Goal: Transaction & Acquisition: Purchase product/service

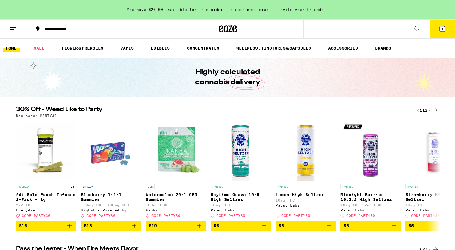
click at [442, 33] on button "2" at bounding box center [442, 29] width 25 height 19
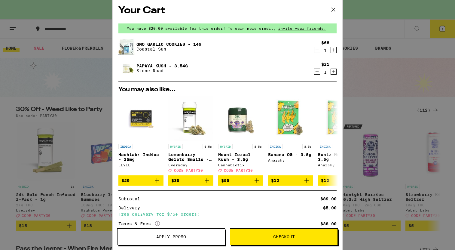
scroll to position [4, 0]
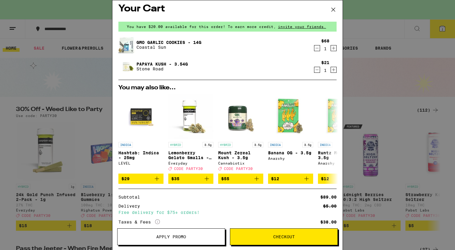
click at [319, 71] on icon "Decrement" at bounding box center [317, 69] width 5 height 7
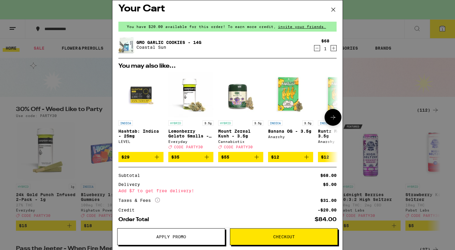
scroll to position [35, 0]
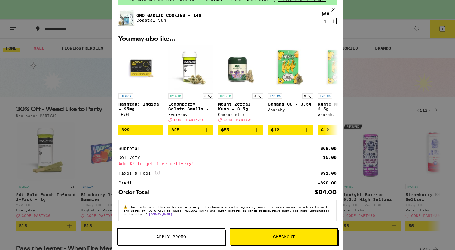
click at [69, 89] on div "Your Cart You have $20.00 available for this order! To earn more credit, invite…" at bounding box center [227, 125] width 455 height 250
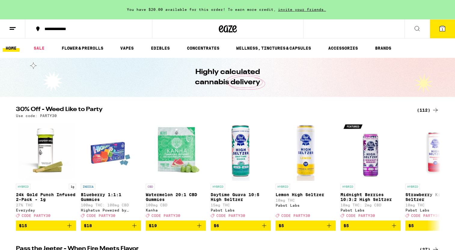
click at [428, 114] on div "Use code: PARTY30" at bounding box center [228, 116] width 424 height 4
click at [422, 108] on div "(112)" at bounding box center [428, 109] width 22 height 7
click at [424, 110] on div "(112)" at bounding box center [428, 109] width 22 height 7
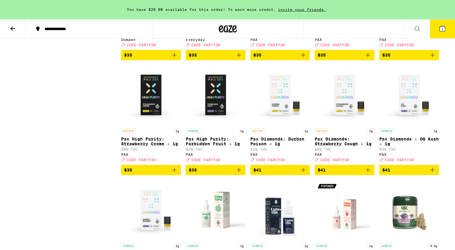
scroll to position [2224, 0]
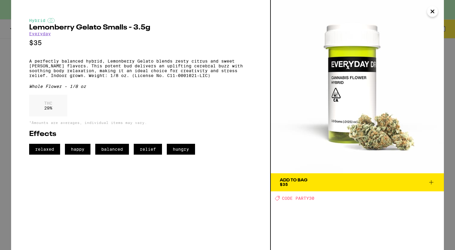
click at [429, 12] on button "Close" at bounding box center [432, 11] width 11 height 11
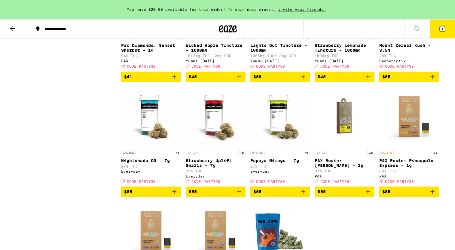
scroll to position [2419, 0]
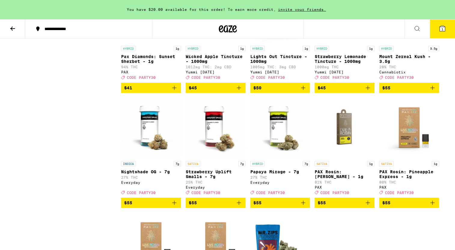
click at [416, 43] on img "Open page for Mount Zereal Kush - 3.5g from Cannabiotix" at bounding box center [410, 13] width 60 height 60
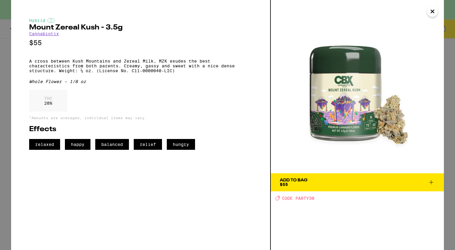
click at [331, 185] on span "Add To Bag $55" at bounding box center [357, 182] width 155 height 8
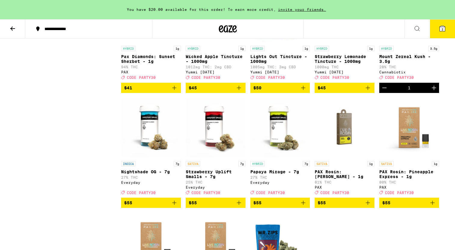
click at [397, 43] on div "Open page for Mount Zereal Kush - 3.5g from Cannabiotix" at bounding box center [410, 13] width 60 height 60
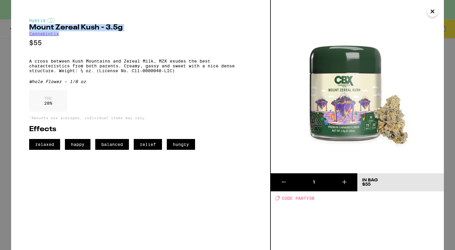
drag, startPoint x: 71, startPoint y: 35, endPoint x: 24, endPoint y: 28, distance: 47.5
click at [24, 28] on div "Hybrid Mount Zereal Kush - 3.5g Cannabiotix $55 A cross between Kush Mountains …" at bounding box center [141, 125] width 260 height 250
copy div "Mount Zereal Kush - 3.5g Cannabiotix"
click at [431, 8] on icon "Close" at bounding box center [432, 11] width 7 height 9
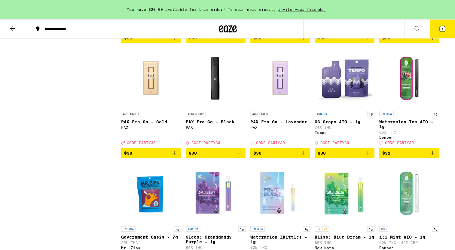
scroll to position [1885, 0]
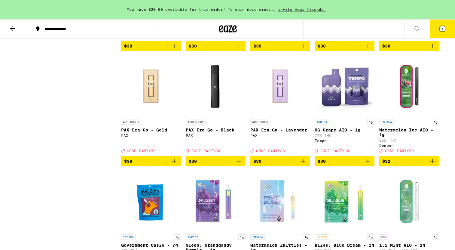
click at [445, 29] on icon at bounding box center [442, 28] width 5 height 5
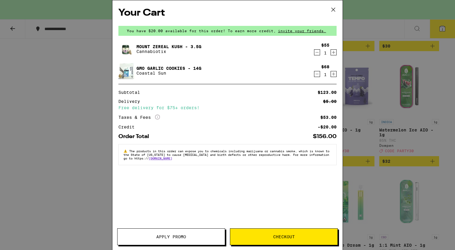
click at [316, 74] on icon "Decrement" at bounding box center [317, 74] width 3 height 0
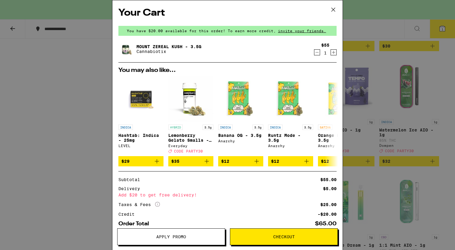
scroll to position [35, 0]
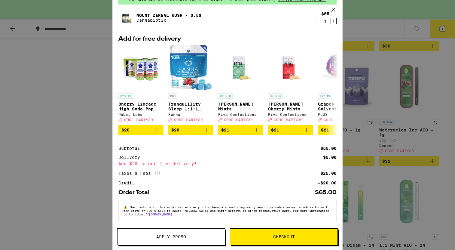
click at [182, 240] on button "Apply Promo" at bounding box center [171, 236] width 108 height 17
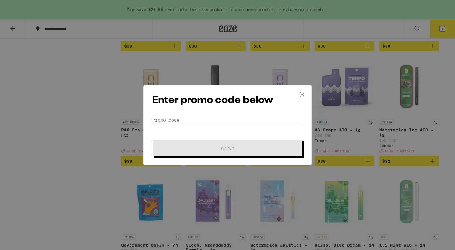
click at [175, 119] on input "Promo Code" at bounding box center [227, 120] width 151 height 9
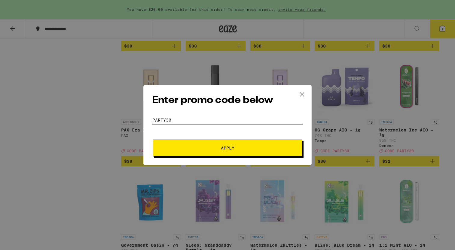
type input "party30"
click at [212, 144] on button "Apply" at bounding box center [228, 148] width 150 height 17
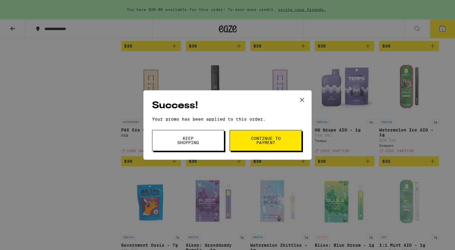
click at [196, 140] on span "Keep Shopping" at bounding box center [188, 140] width 31 height 8
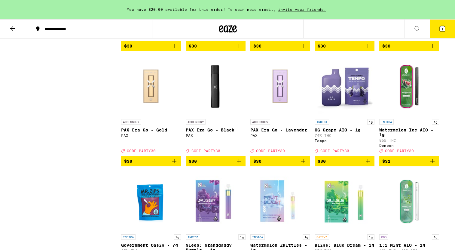
click at [438, 33] on button "1" at bounding box center [442, 29] width 25 height 19
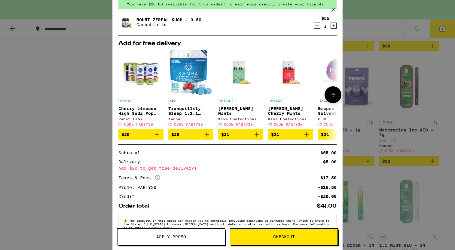
scroll to position [28, 0]
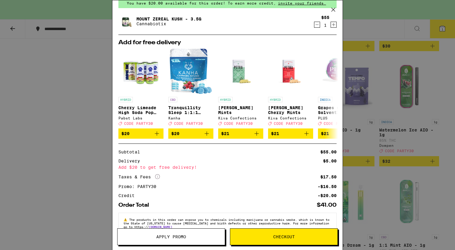
click at [331, 8] on icon at bounding box center [333, 9] width 9 height 9
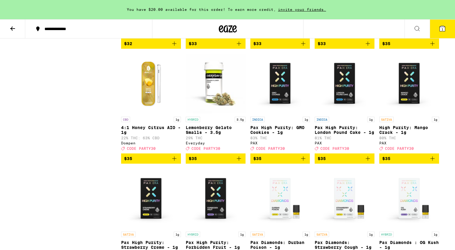
scroll to position [2121, 0]
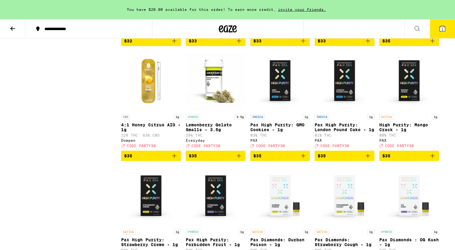
click at [219, 111] on img "Open page for Lemonberry Gelato Smalls - 3.5g from Everyday" at bounding box center [216, 81] width 60 height 60
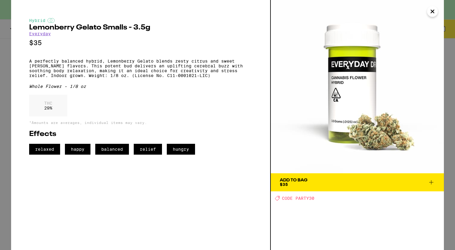
click at [298, 177] on button "Add To Bag $35" at bounding box center [357, 182] width 173 height 18
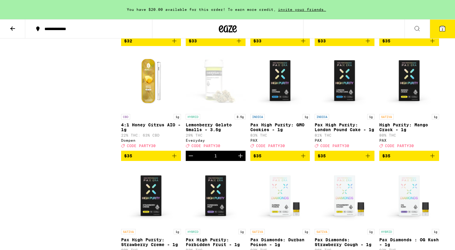
click at [441, 29] on icon at bounding box center [442, 28] width 5 height 5
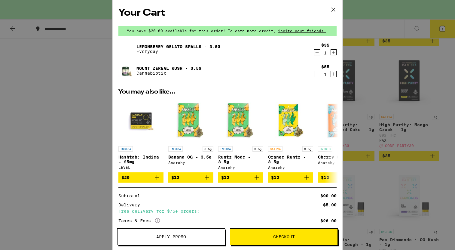
click at [316, 73] on icon "Decrement" at bounding box center [317, 73] width 5 height 7
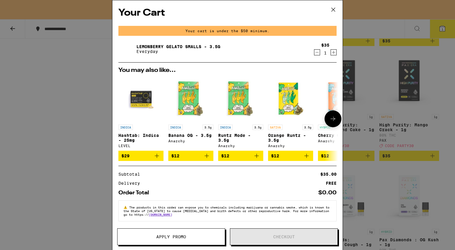
scroll to position [4, 0]
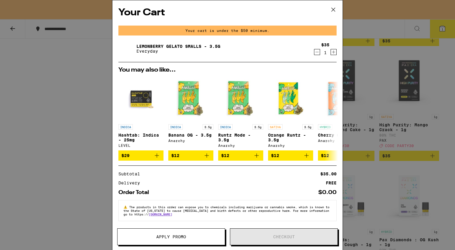
click at [336, 11] on icon at bounding box center [333, 9] width 9 height 9
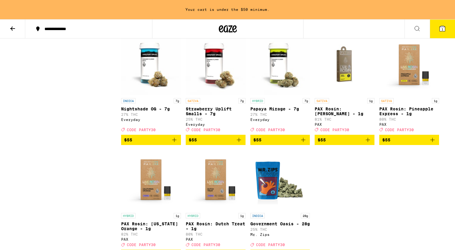
scroll to position [2483, 0]
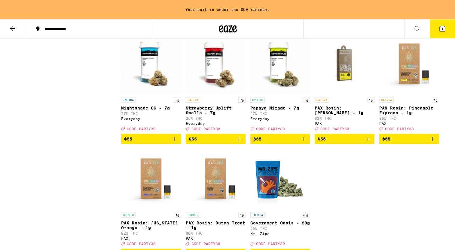
click at [271, 143] on span "$55" at bounding box center [281, 138] width 54 height 7
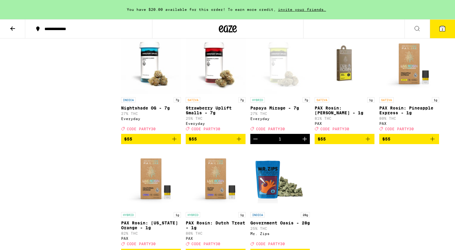
click at [446, 28] on icon at bounding box center [442, 28] width 7 height 7
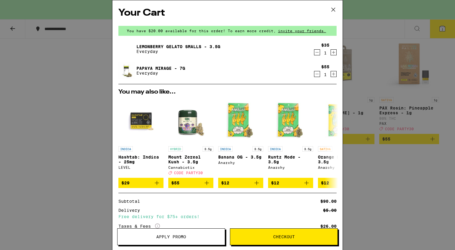
click at [318, 53] on icon "Decrement" at bounding box center [317, 52] width 5 height 7
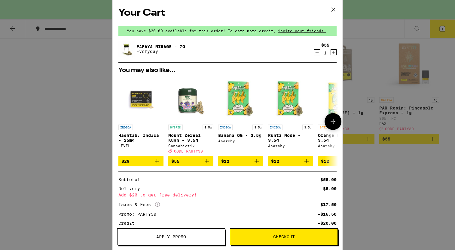
scroll to position [45, 0]
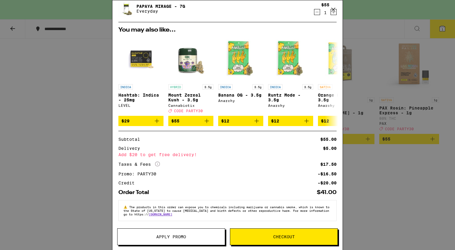
click at [336, 9] on icon at bounding box center [333, 9] width 9 height 9
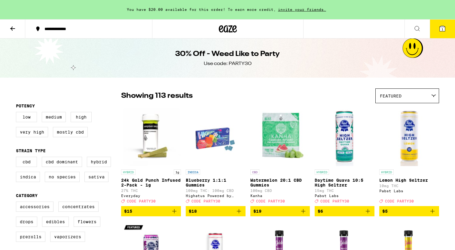
click at [451, 32] on button "1" at bounding box center [442, 29] width 25 height 19
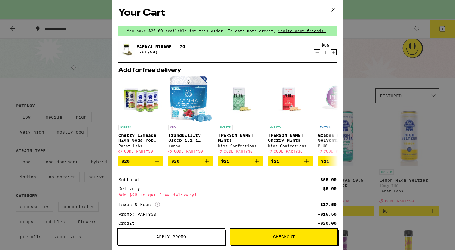
click at [143, 46] on link "Papaya Mirage - 7g" at bounding box center [161, 46] width 49 height 5
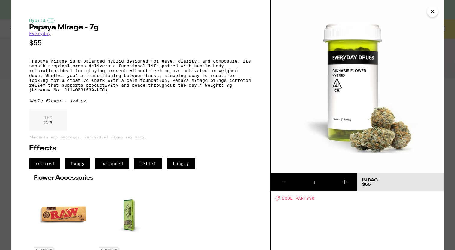
click at [432, 13] on icon "Close" at bounding box center [432, 11] width 7 height 9
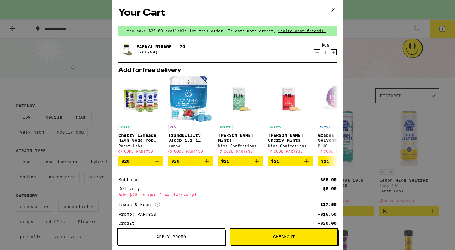
click at [409, 20] on div "Your Cart You have $20.00 available for this order! To earn more credit, invite…" at bounding box center [227, 125] width 455 height 250
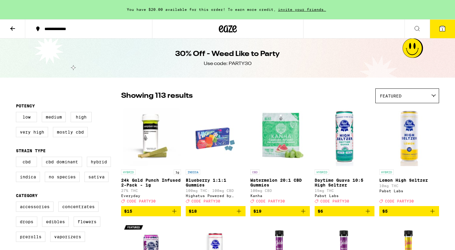
click at [442, 34] on button "1" at bounding box center [442, 29] width 25 height 19
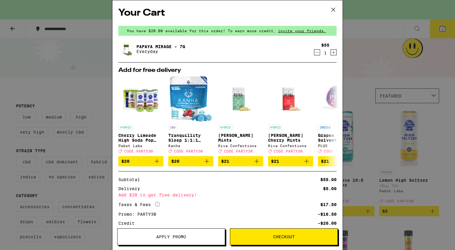
click at [335, 10] on icon at bounding box center [333, 9] width 9 height 9
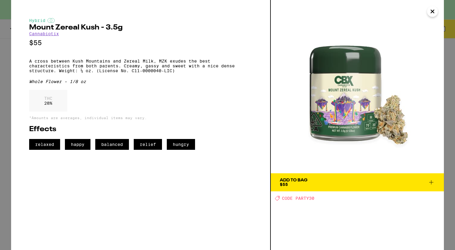
click at [430, 12] on icon "Close" at bounding box center [432, 11] width 7 height 9
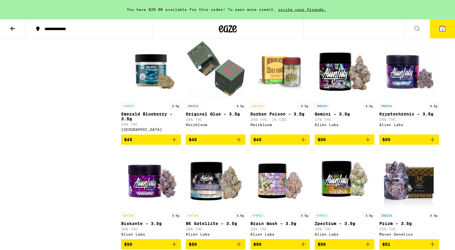
scroll to position [1051, 0]
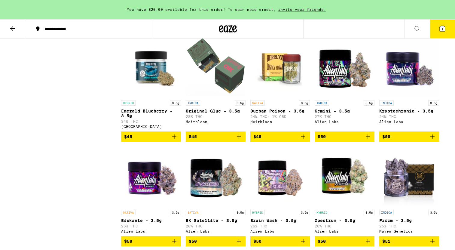
click at [433, 139] on icon "Add to bag" at bounding box center [433, 136] width 4 height 4
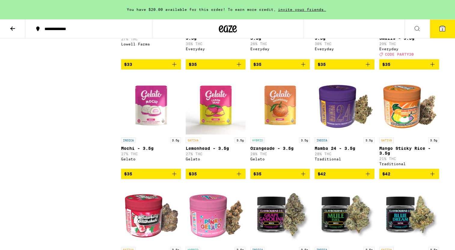
scroll to position [655, 0]
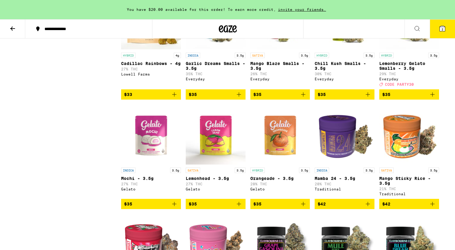
click at [443, 29] on span "2" at bounding box center [443, 29] width 2 height 4
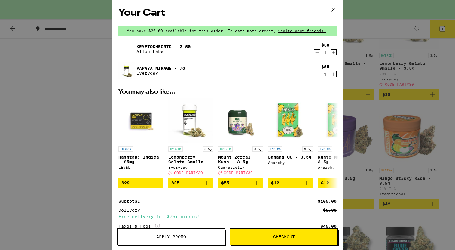
click at [317, 75] on icon "Decrement" at bounding box center [317, 73] width 5 height 7
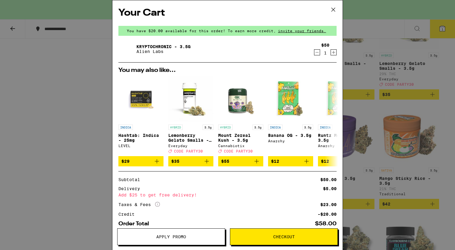
click at [334, 11] on icon at bounding box center [333, 9] width 9 height 9
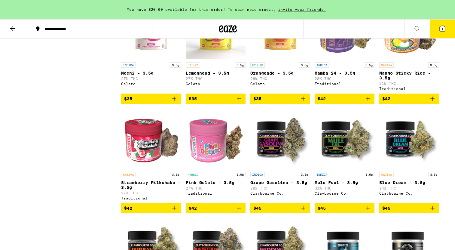
scroll to position [664, 0]
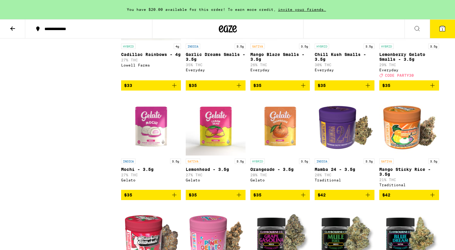
click at [341, 136] on img "Open page for Mamba 24 - 3.5g from Traditional" at bounding box center [345, 125] width 60 height 60
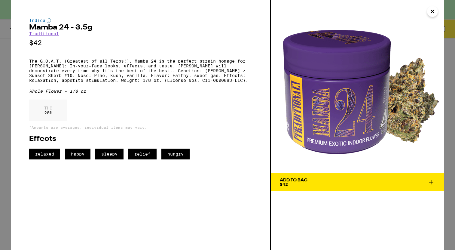
click at [317, 190] on button "Add To Bag $42" at bounding box center [357, 182] width 173 height 18
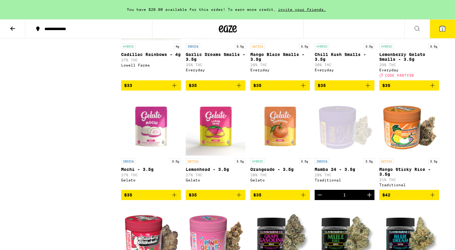
click at [442, 28] on span "2" at bounding box center [443, 29] width 2 height 4
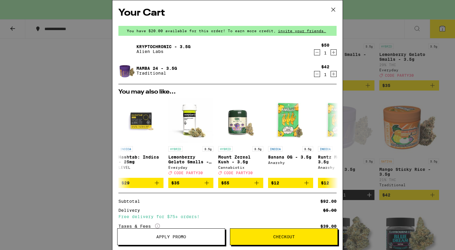
click at [318, 51] on icon "Decrement" at bounding box center [317, 52] width 5 height 7
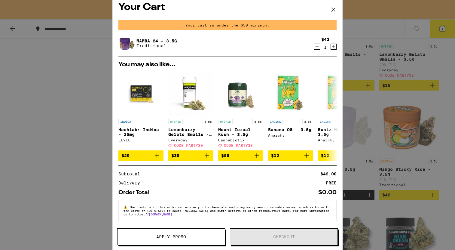
scroll to position [9, 0]
click at [331, 9] on icon at bounding box center [333, 9] width 9 height 9
